Goal: Task Accomplishment & Management: Complete application form

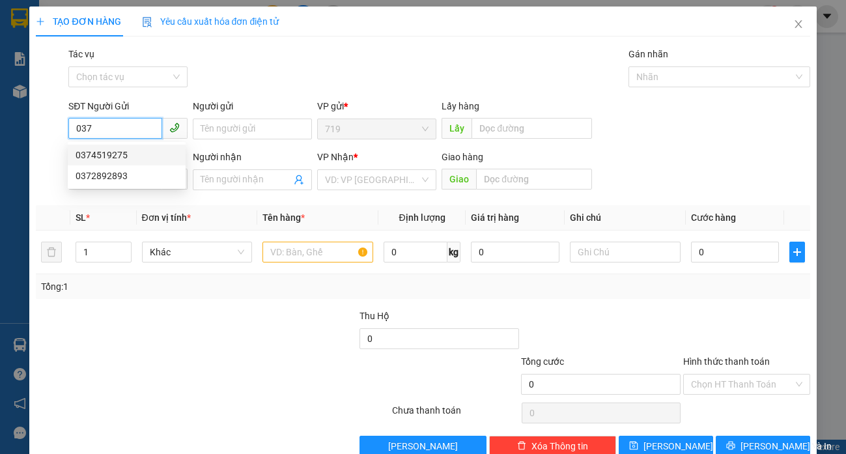
click at [121, 150] on div "0374519275" at bounding box center [127, 155] width 102 height 14
type input "0374519275"
type input "0902463122"
type input "0374519275"
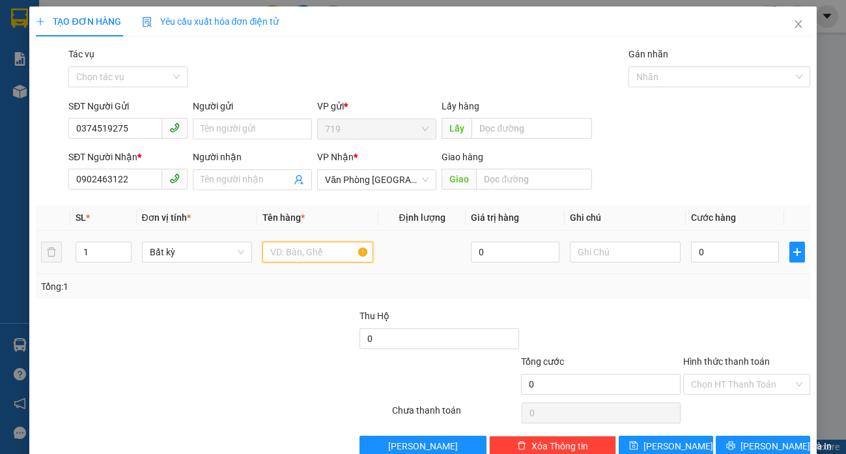
click at [288, 261] on input "text" at bounding box center [318, 252] width 110 height 21
type input "1 THÙNG GIẤY"
click at [698, 255] on input "0" at bounding box center [735, 252] width 89 height 21
type input "5"
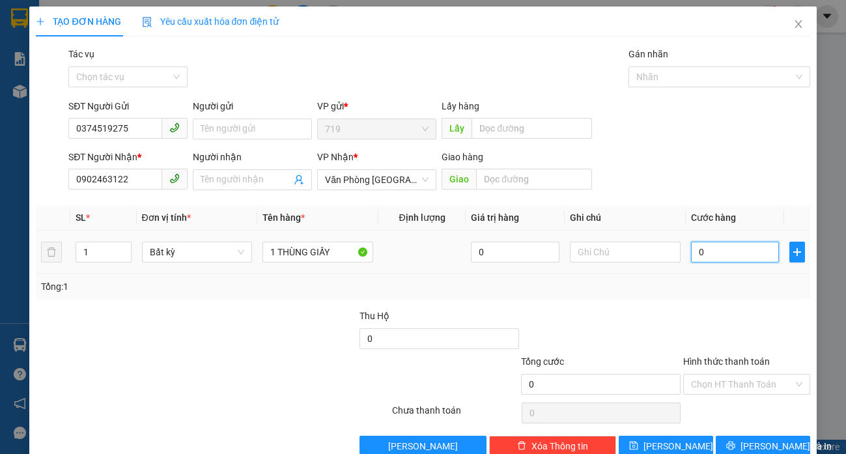
type input "5"
type input "50"
type input "500"
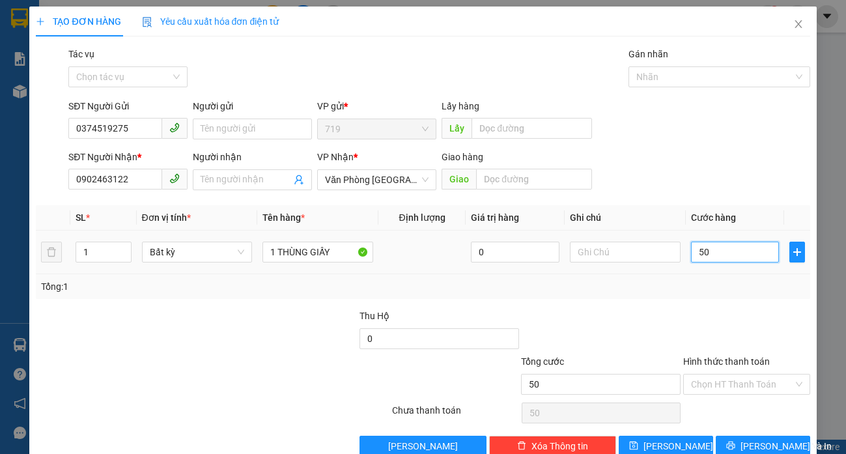
type input "500"
type input "5.000"
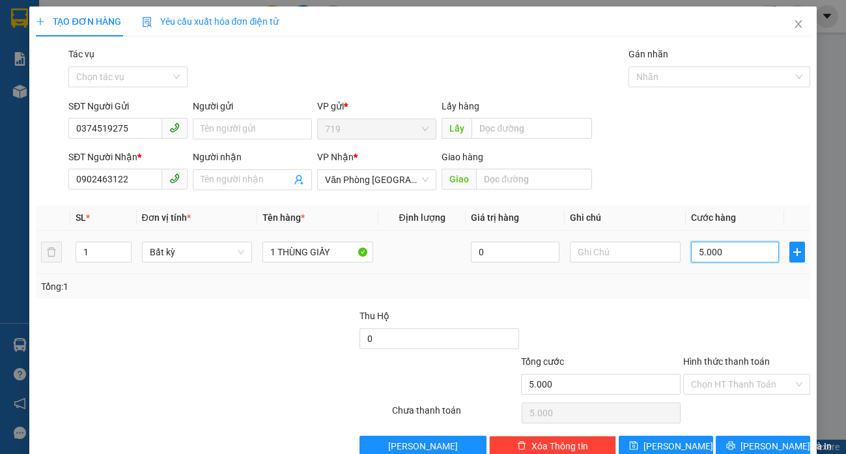
type input "50.000"
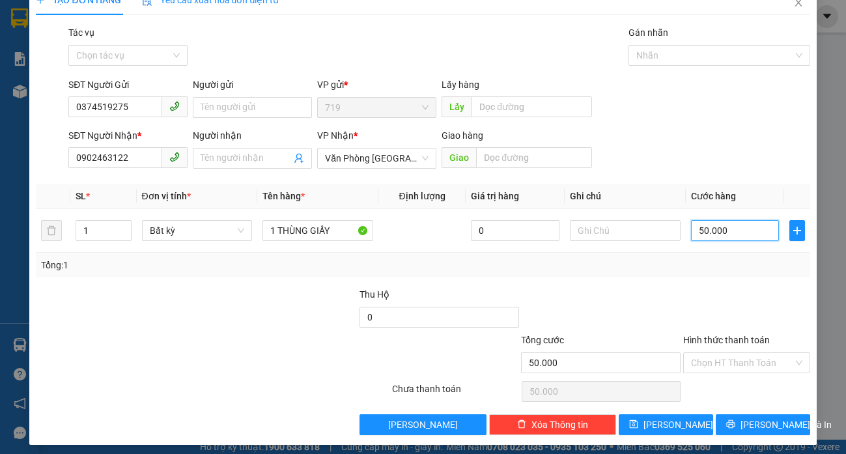
scroll to position [28, 0]
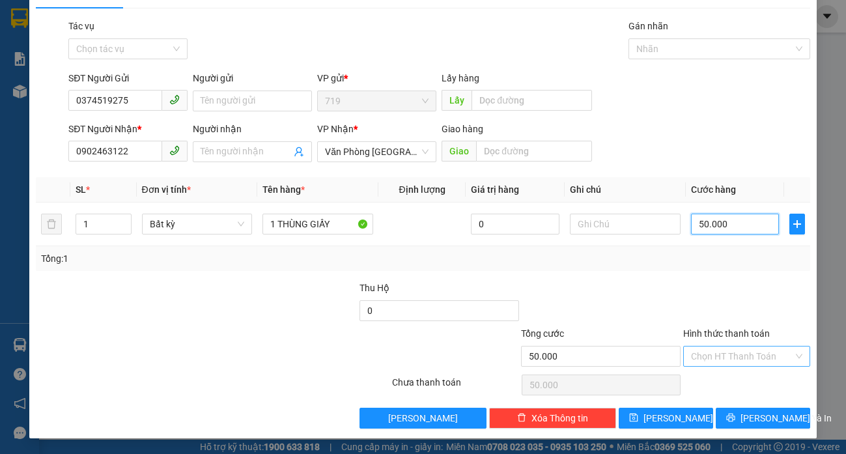
type input "50.000"
click at [701, 360] on input "Hình thức thanh toán" at bounding box center [742, 357] width 102 height 20
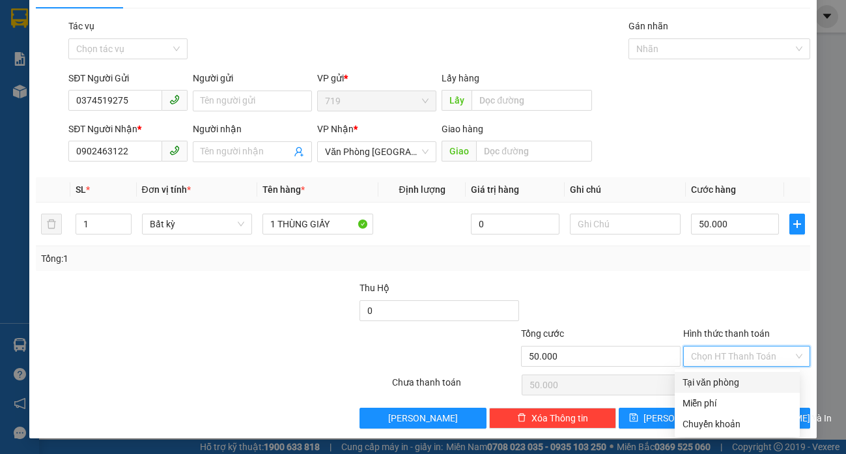
click at [706, 386] on div "Tại văn phòng" at bounding box center [737, 382] width 109 height 14
type input "0"
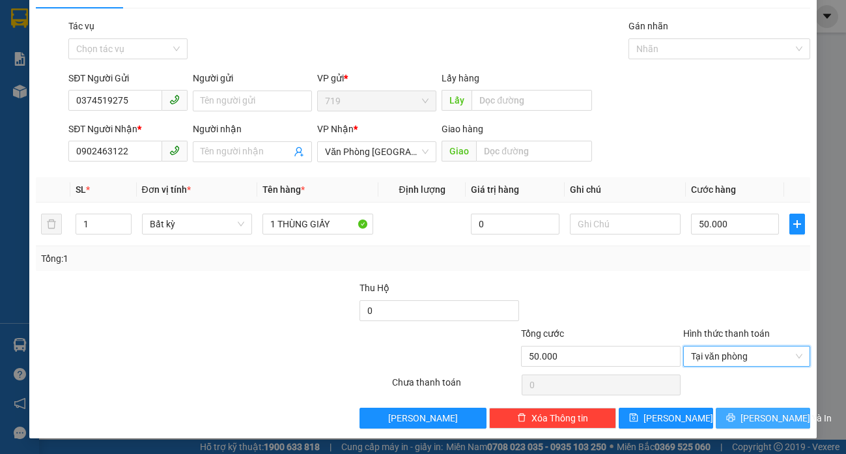
click at [740, 417] on button "[PERSON_NAME] và In" at bounding box center [763, 418] width 94 height 21
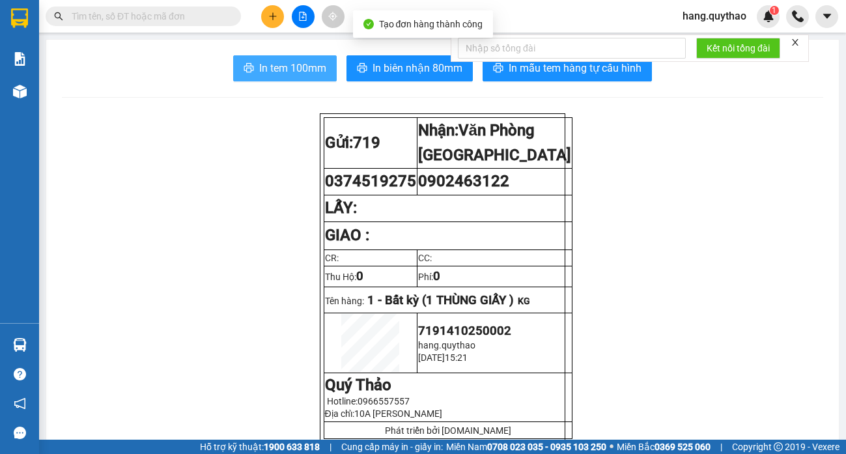
click at [268, 74] on span "In tem 100mm" at bounding box center [292, 68] width 67 height 16
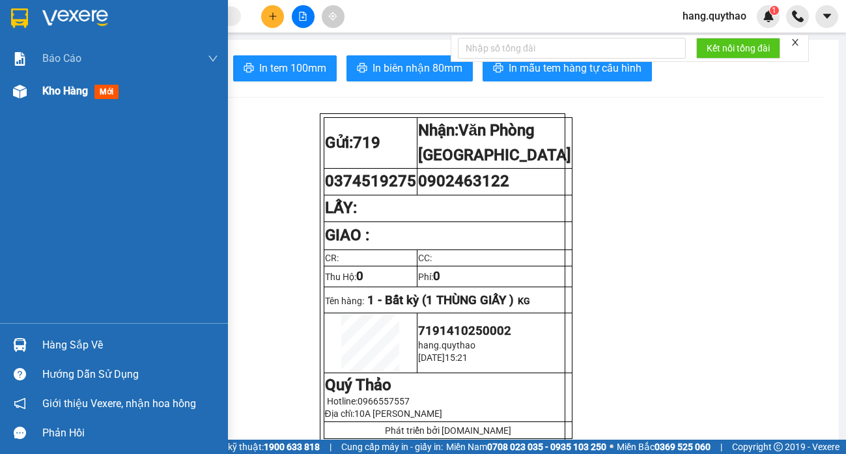
click at [66, 98] on div "Kho hàng mới" at bounding box center [82, 91] width 81 height 16
